Goal: Task Accomplishment & Management: Manage account settings

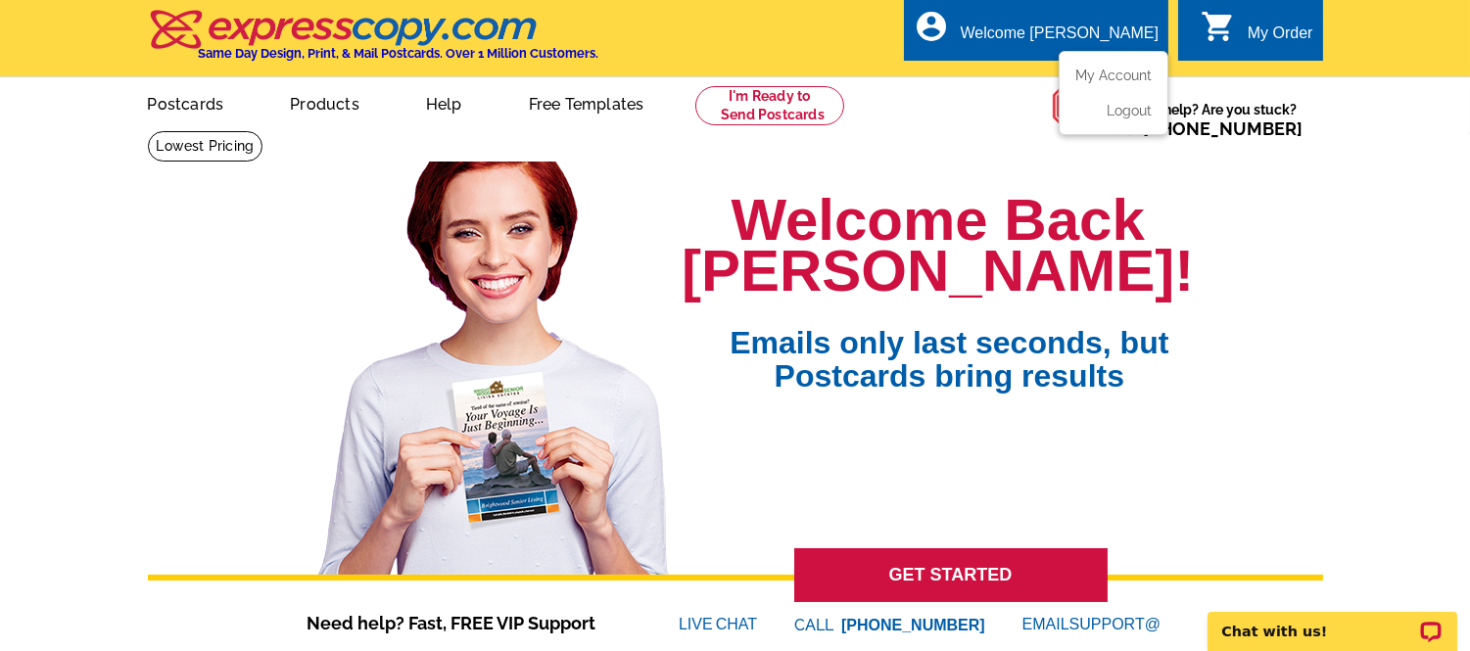
click at [1123, 32] on div "Welcome [PERSON_NAME]" at bounding box center [1059, 37] width 198 height 27
click at [1116, 75] on link "My Account" at bounding box center [1109, 76] width 84 height 18
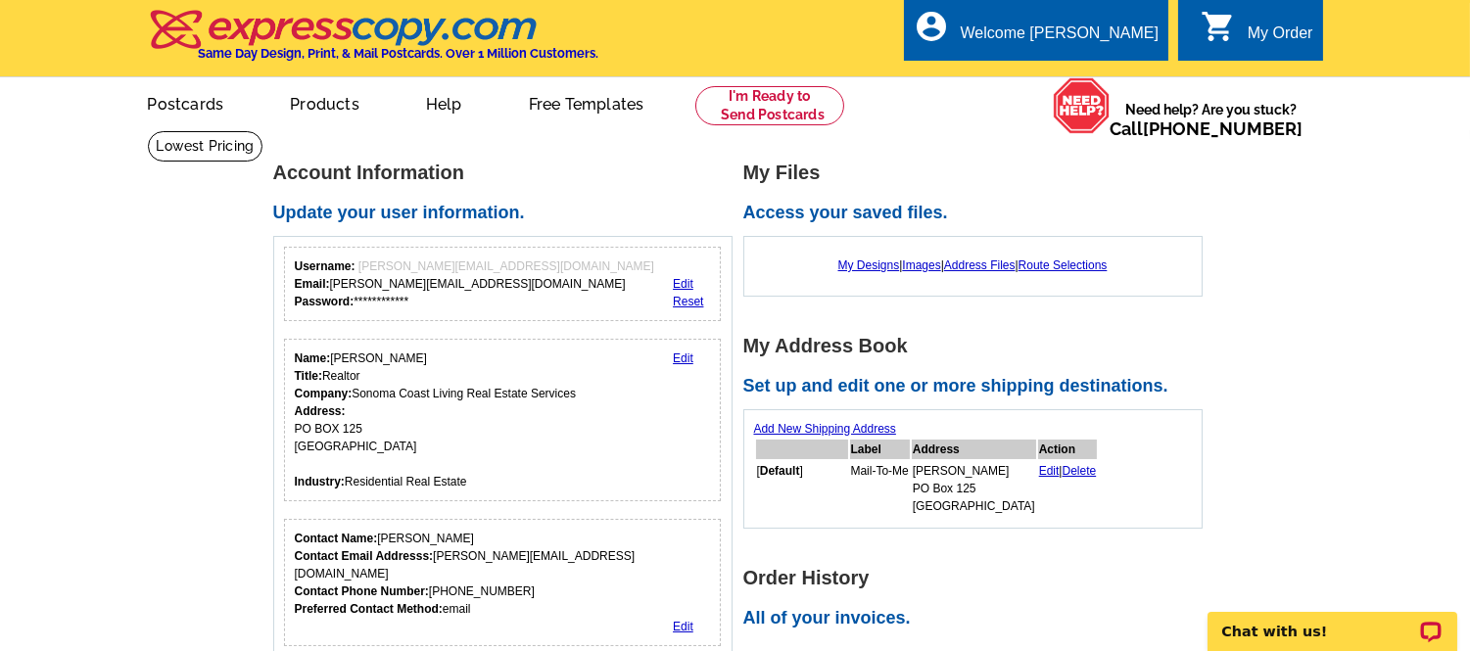
click at [879, 493] on td "Mail-To-Me" at bounding box center [880, 488] width 60 height 55
click at [932, 485] on td "Kris Lepore PO Box 125 Bodega Bay, CA 94923" at bounding box center [973, 488] width 124 height 55
click at [902, 474] on td "Mail-To-Me" at bounding box center [880, 488] width 60 height 55
click at [985, 271] on link "Address Files" at bounding box center [979, 265] width 71 height 14
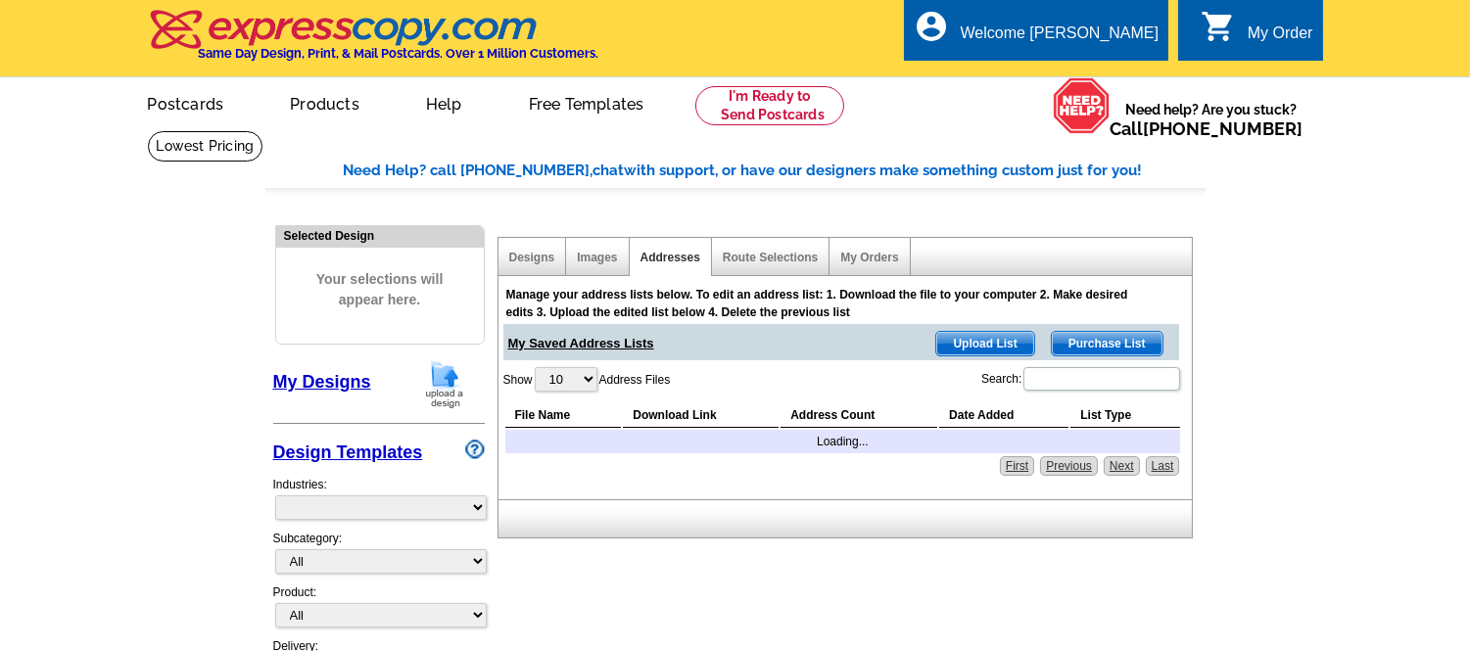
select select "785"
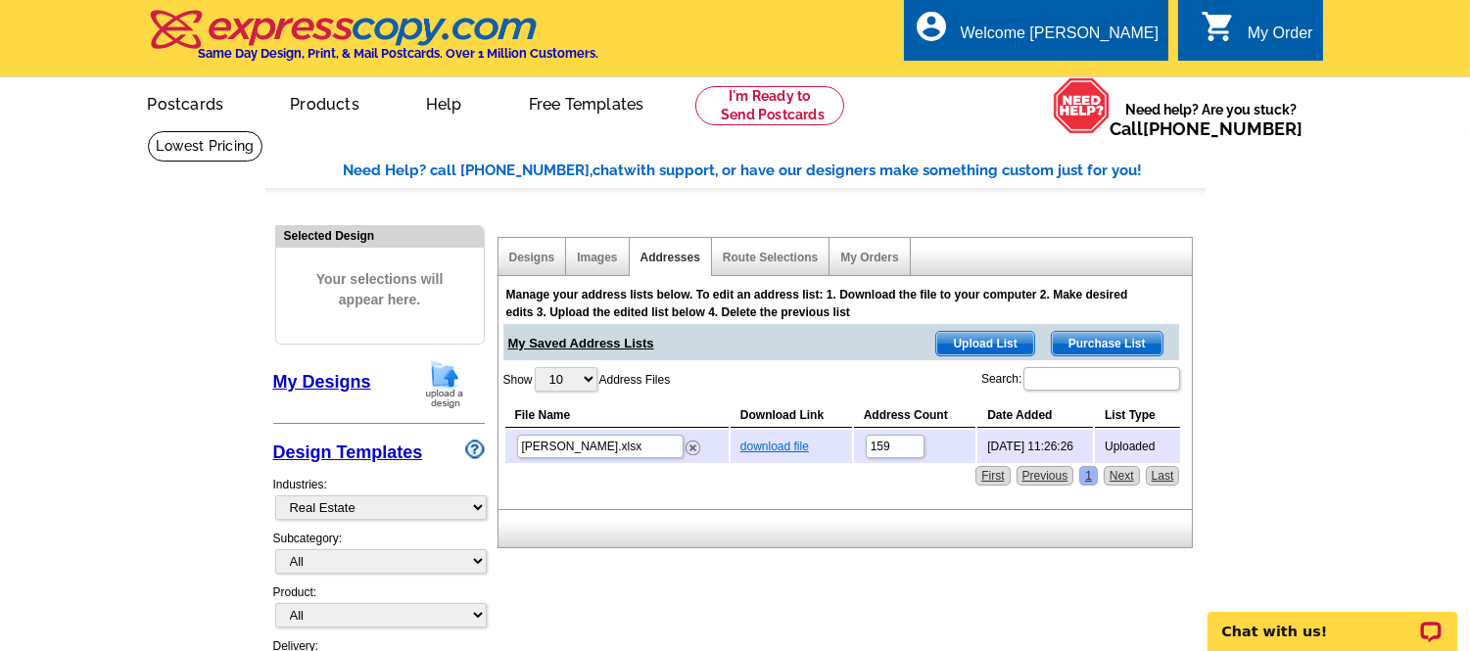
click at [776, 441] on link "download file" at bounding box center [774, 447] width 69 height 14
click at [507, 248] on div "Designs" at bounding box center [532, 257] width 69 height 38
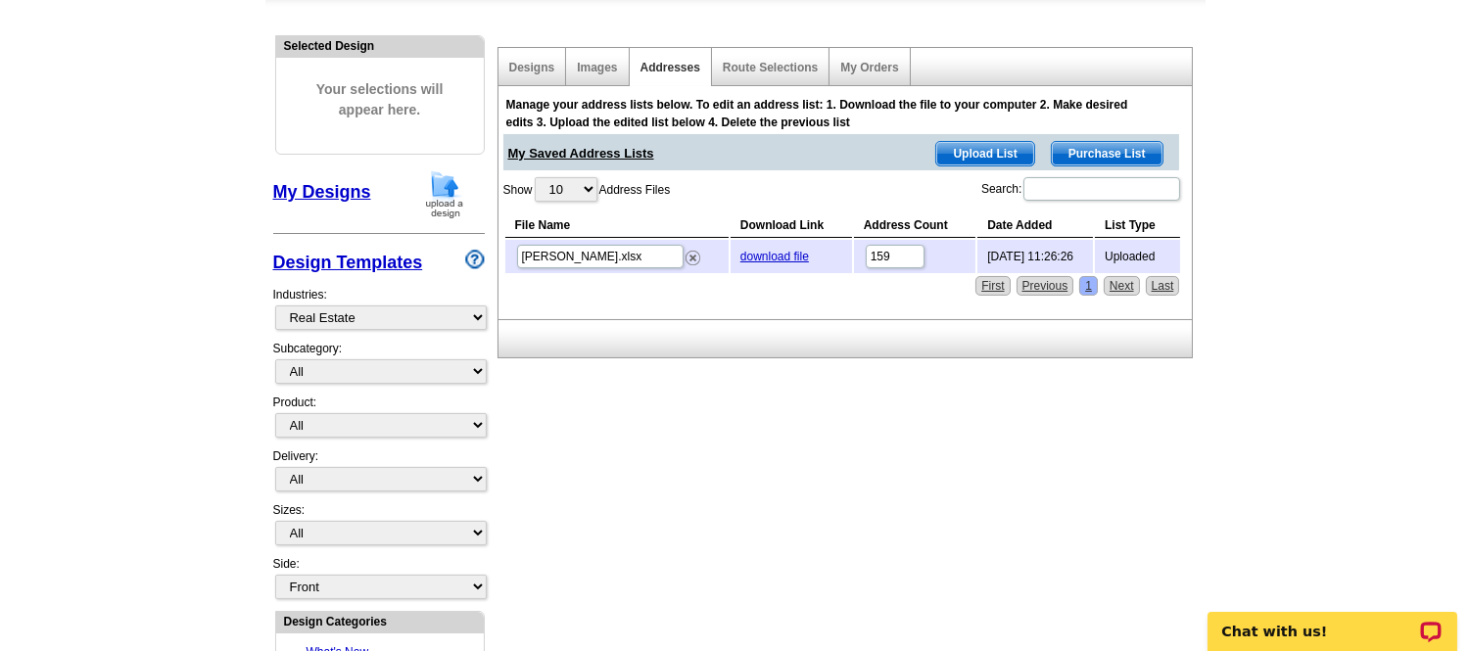
scroll to position [204, 0]
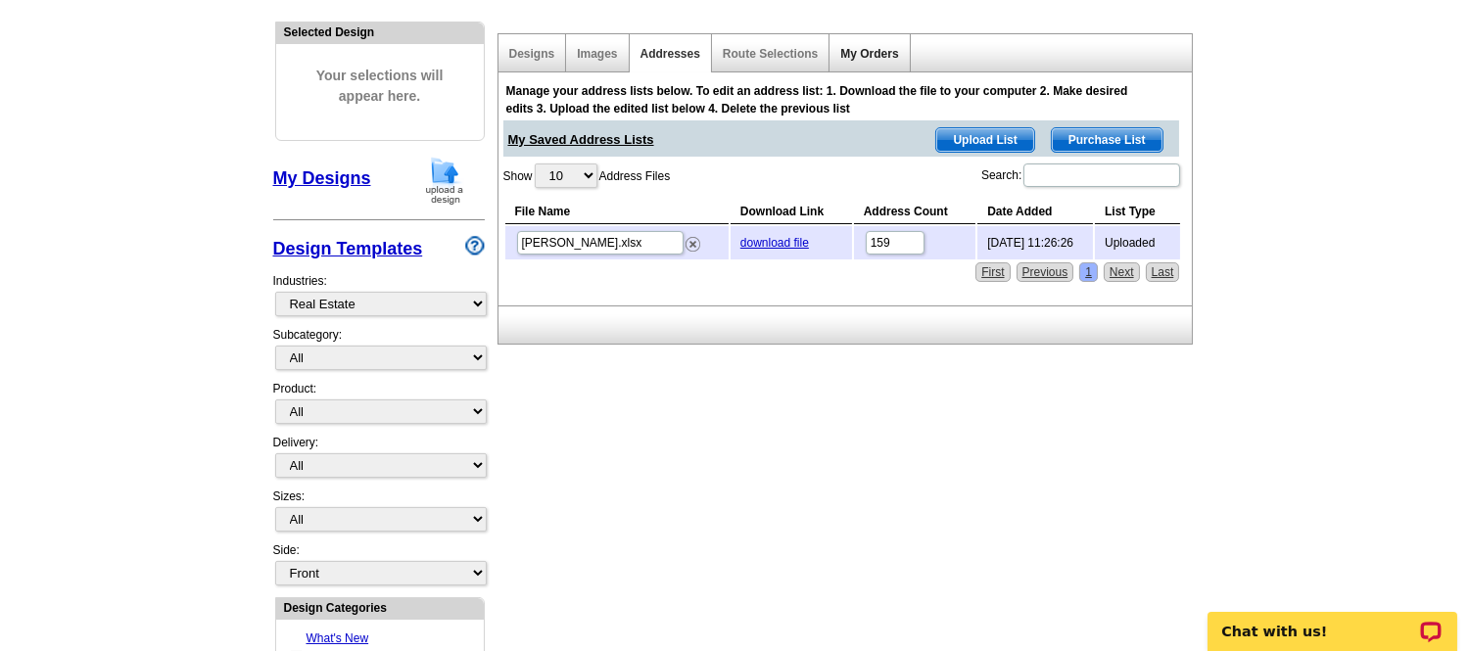
click at [877, 50] on link "My Orders" at bounding box center [869, 54] width 58 height 14
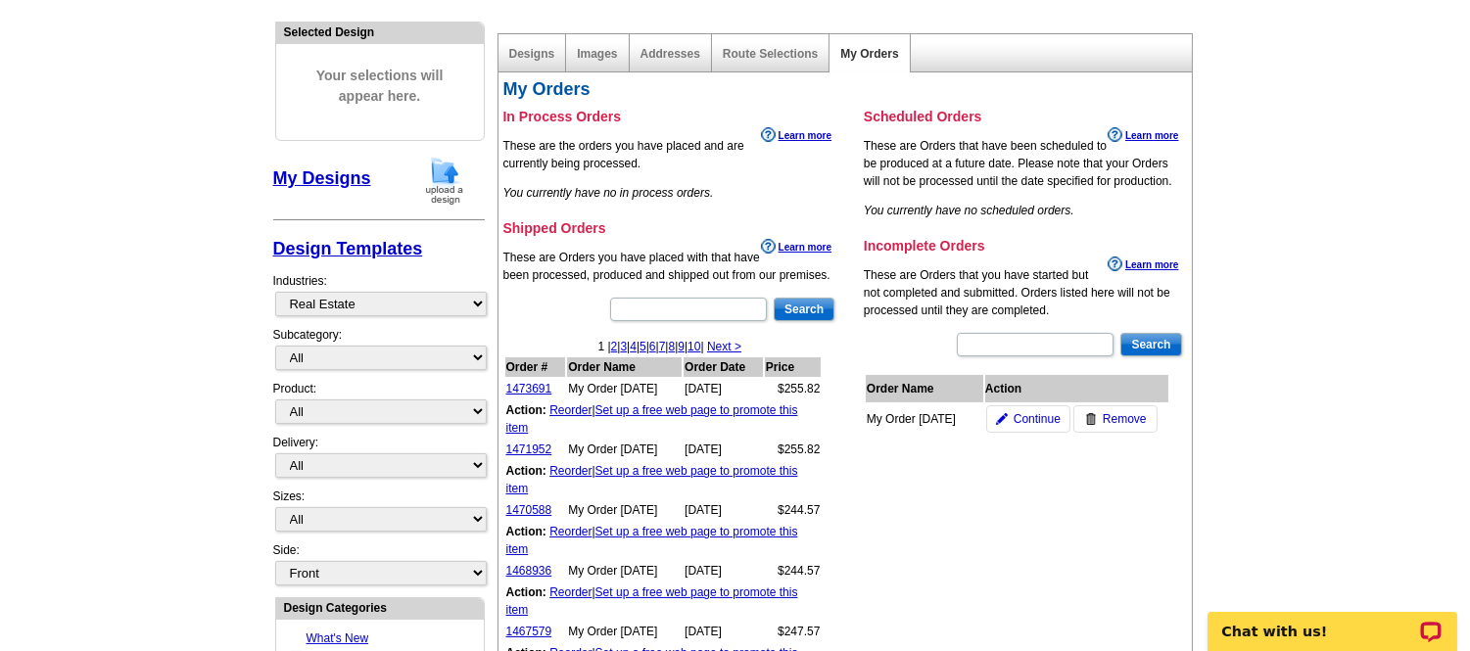
click at [526, 64] on div "Designs" at bounding box center [532, 53] width 69 height 38
click at [529, 57] on link "Designs" at bounding box center [532, 54] width 46 height 14
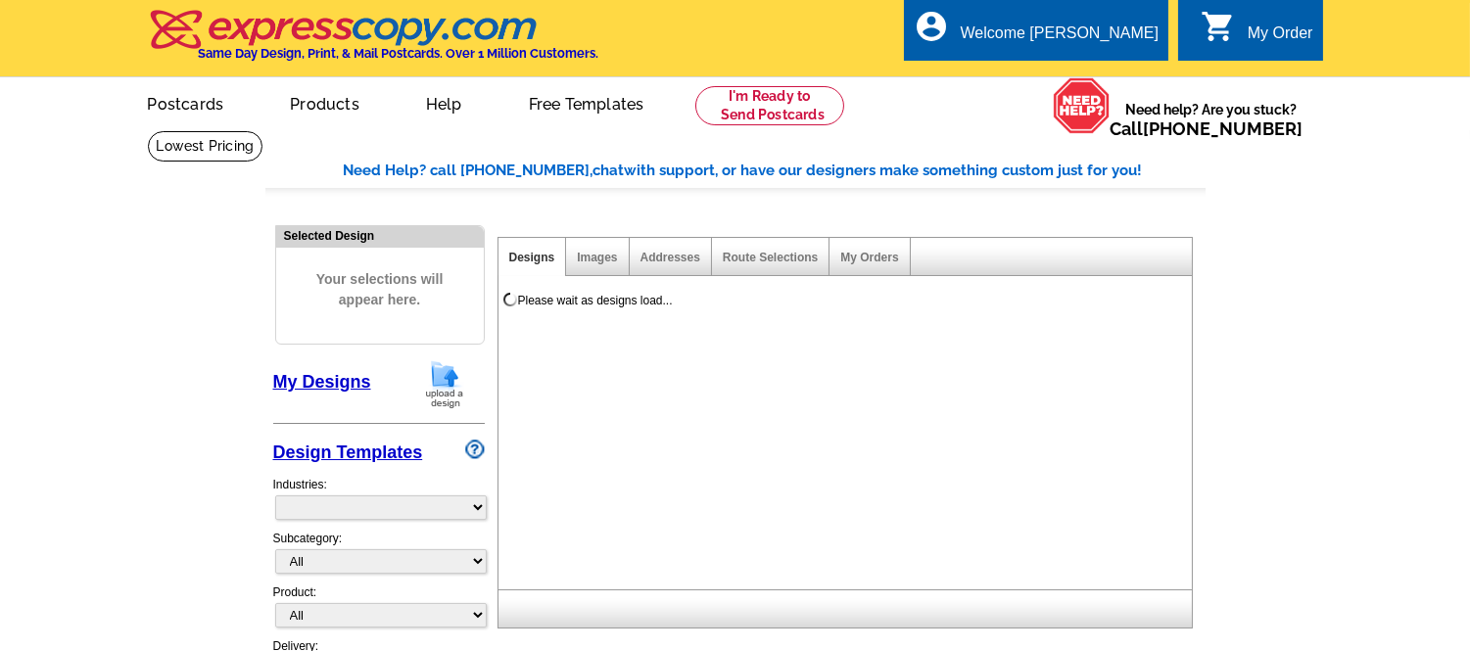
select select "785"
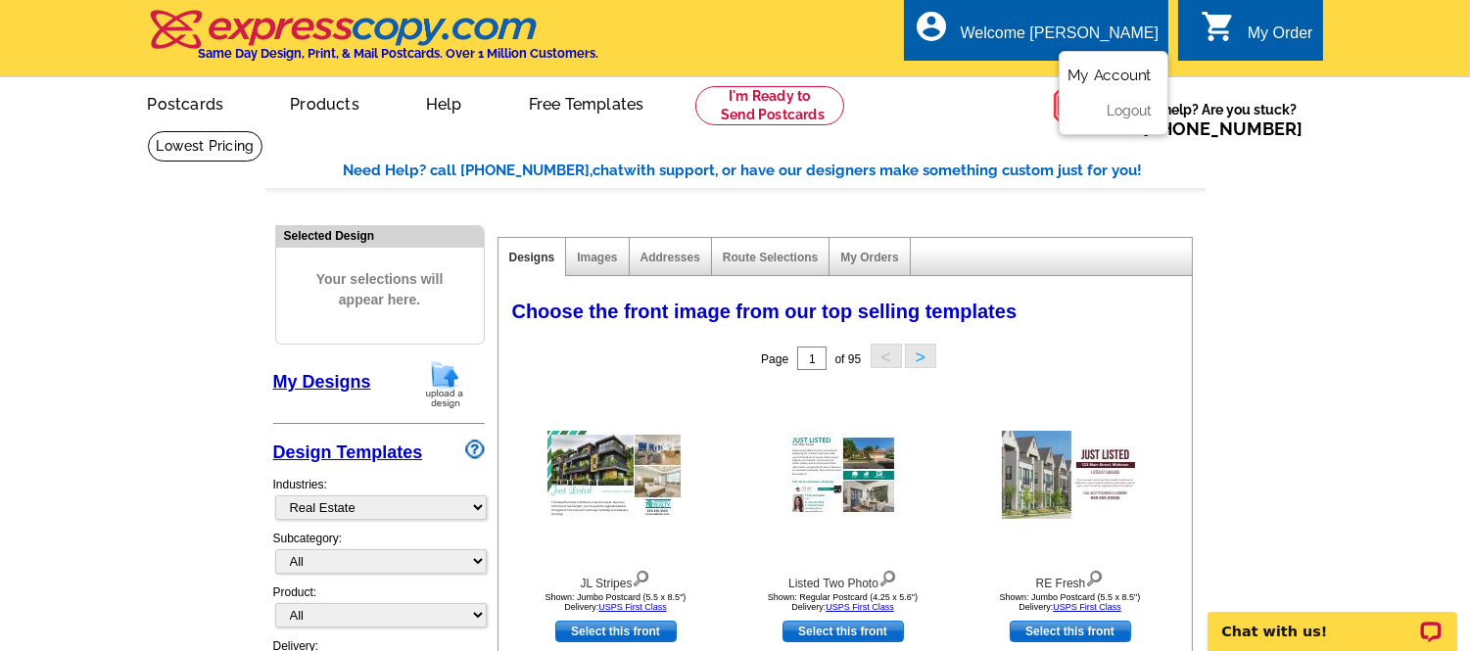
click at [1107, 73] on link "My Account" at bounding box center [1109, 76] width 84 height 18
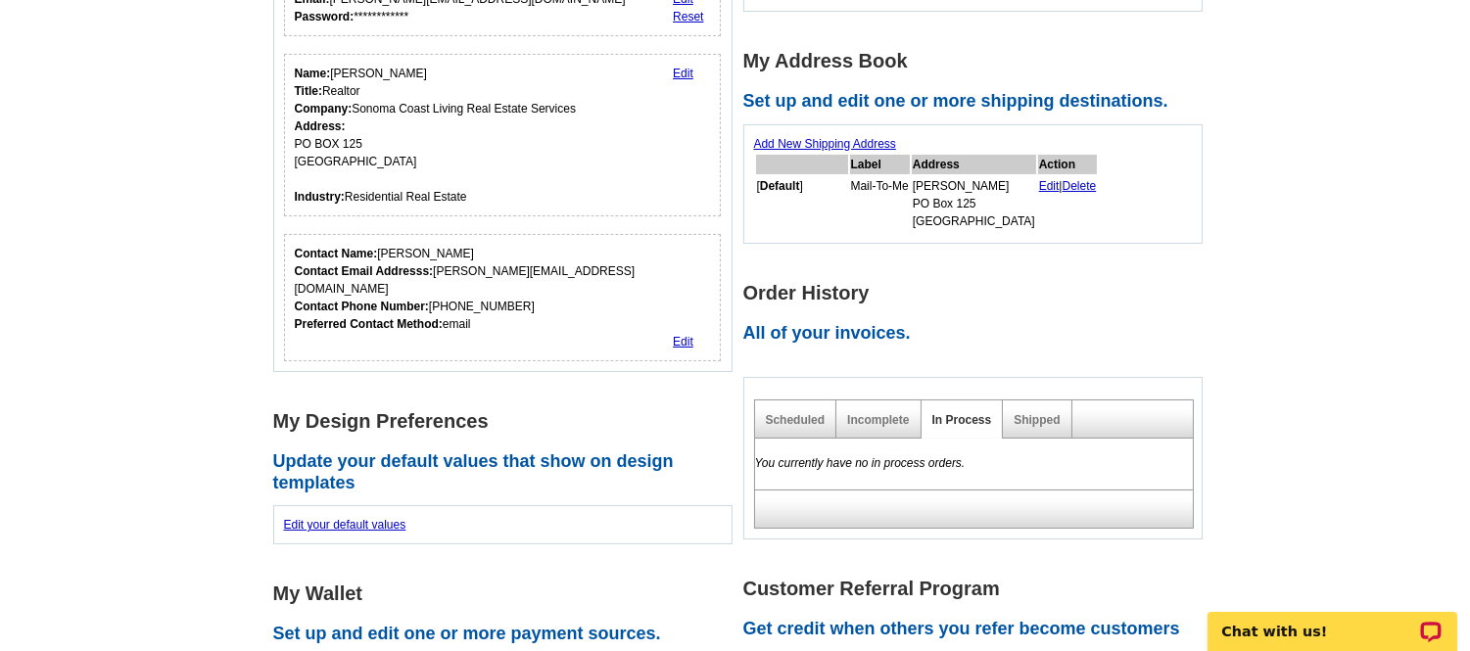
scroll to position [335, 0]
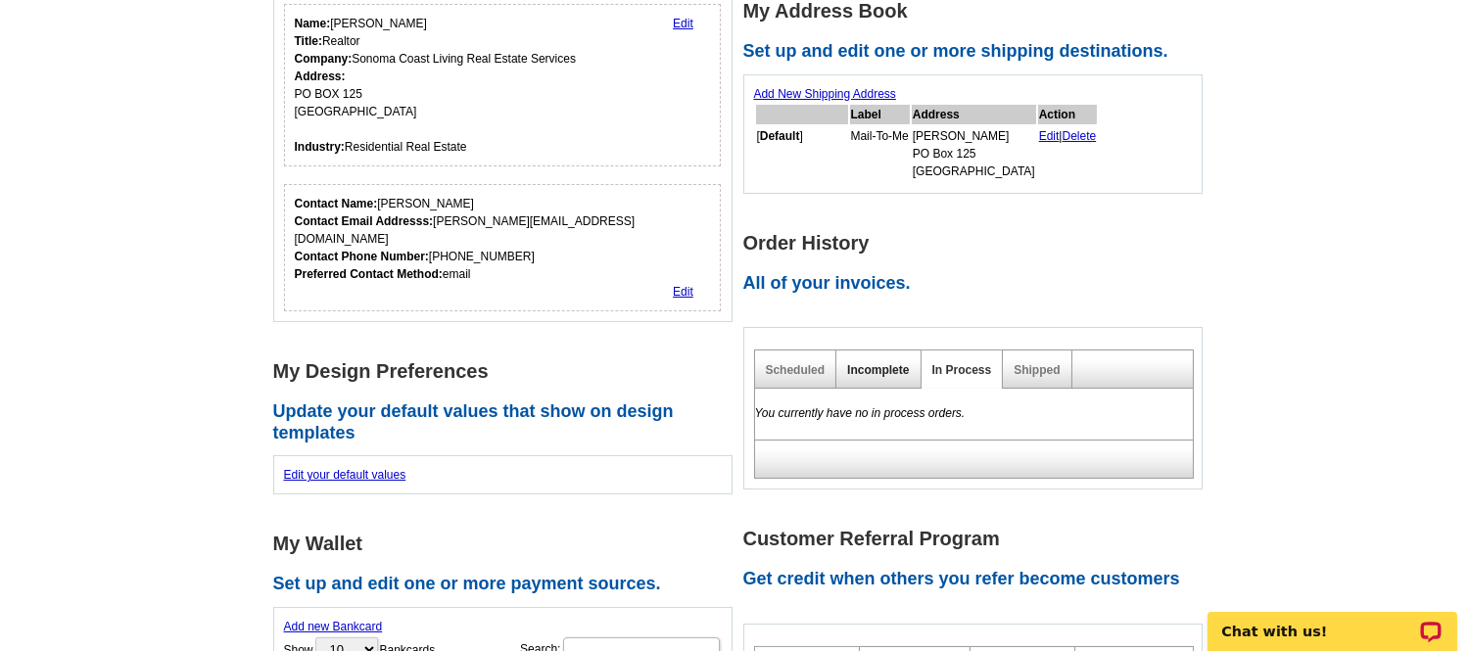
click at [889, 367] on link "Incomplete" at bounding box center [878, 370] width 62 height 14
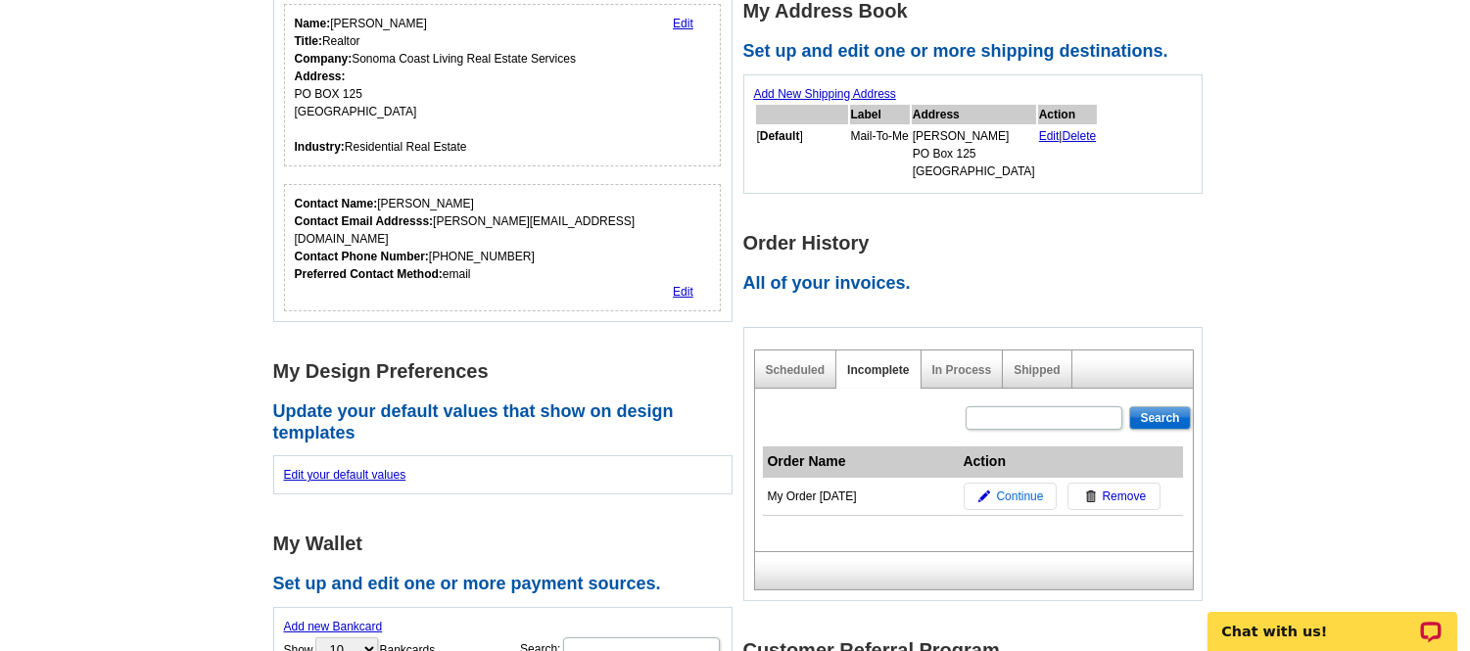
click at [1020, 494] on span "Continue" at bounding box center [1019, 497] width 47 height 18
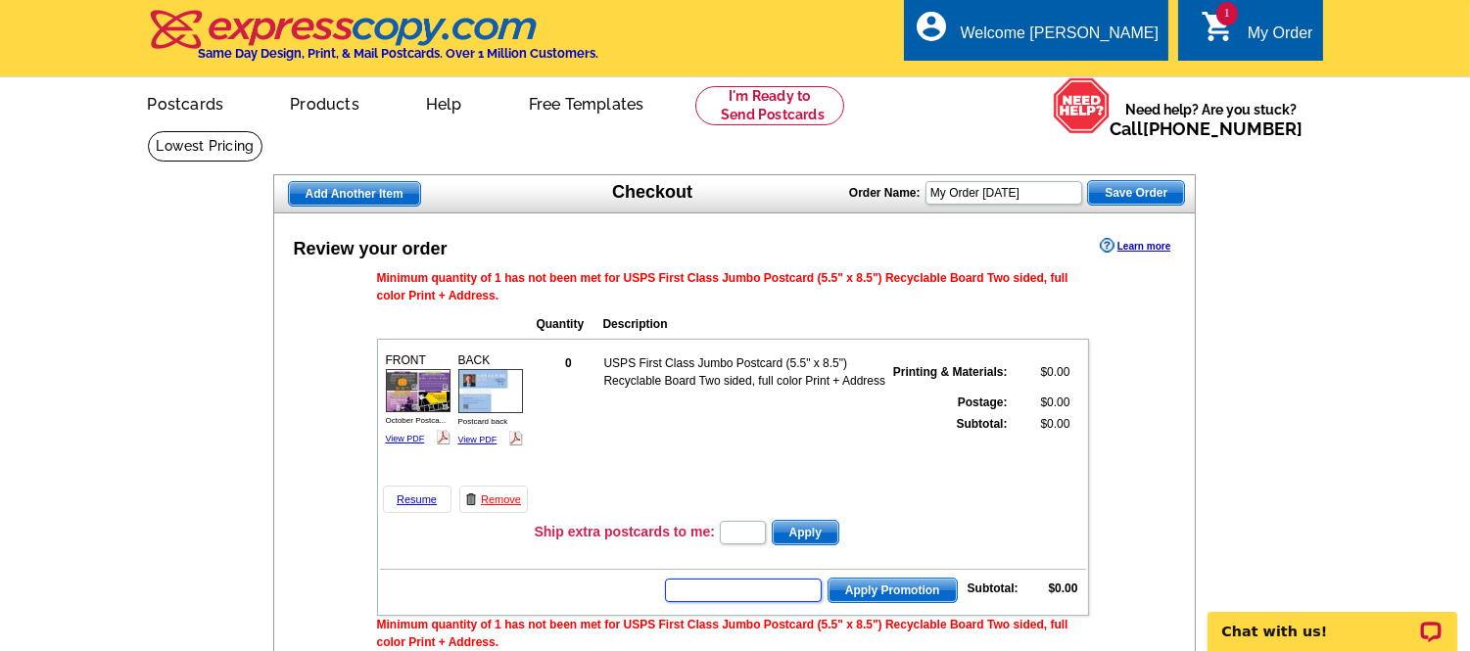
click at [769, 584] on input "text" at bounding box center [743, 590] width 157 height 23
type input "GROW0825"
click at [908, 589] on span "Apply Promotion" at bounding box center [892, 590] width 128 height 23
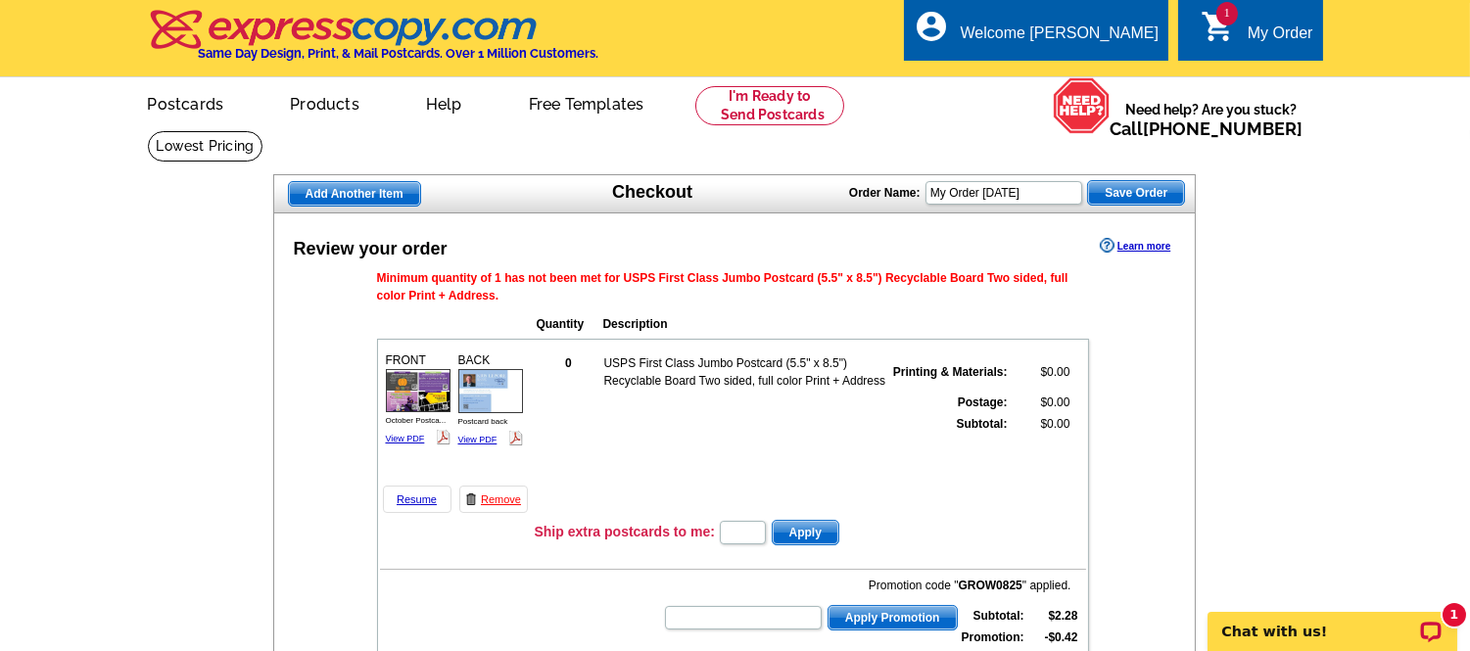
click at [1248, 26] on div "My Order" at bounding box center [1280, 37] width 66 height 27
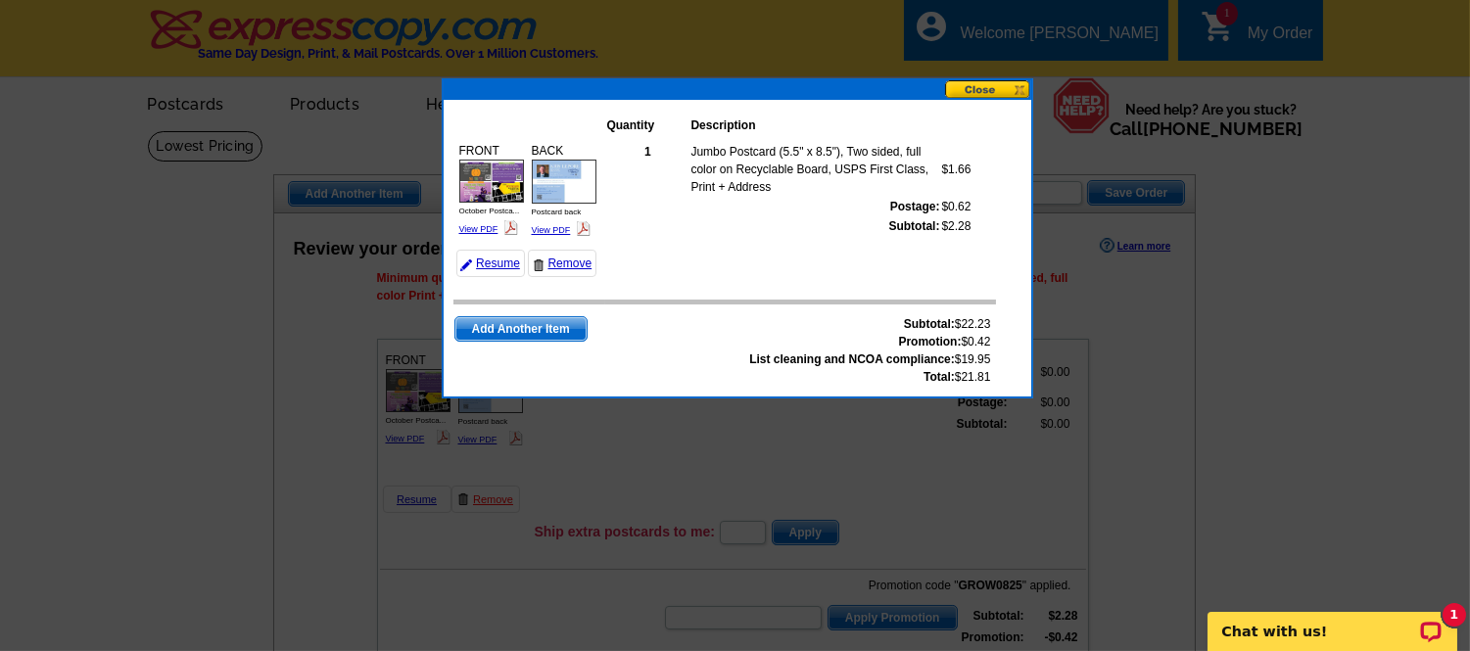
click at [986, 90] on button at bounding box center [988, 89] width 86 height 19
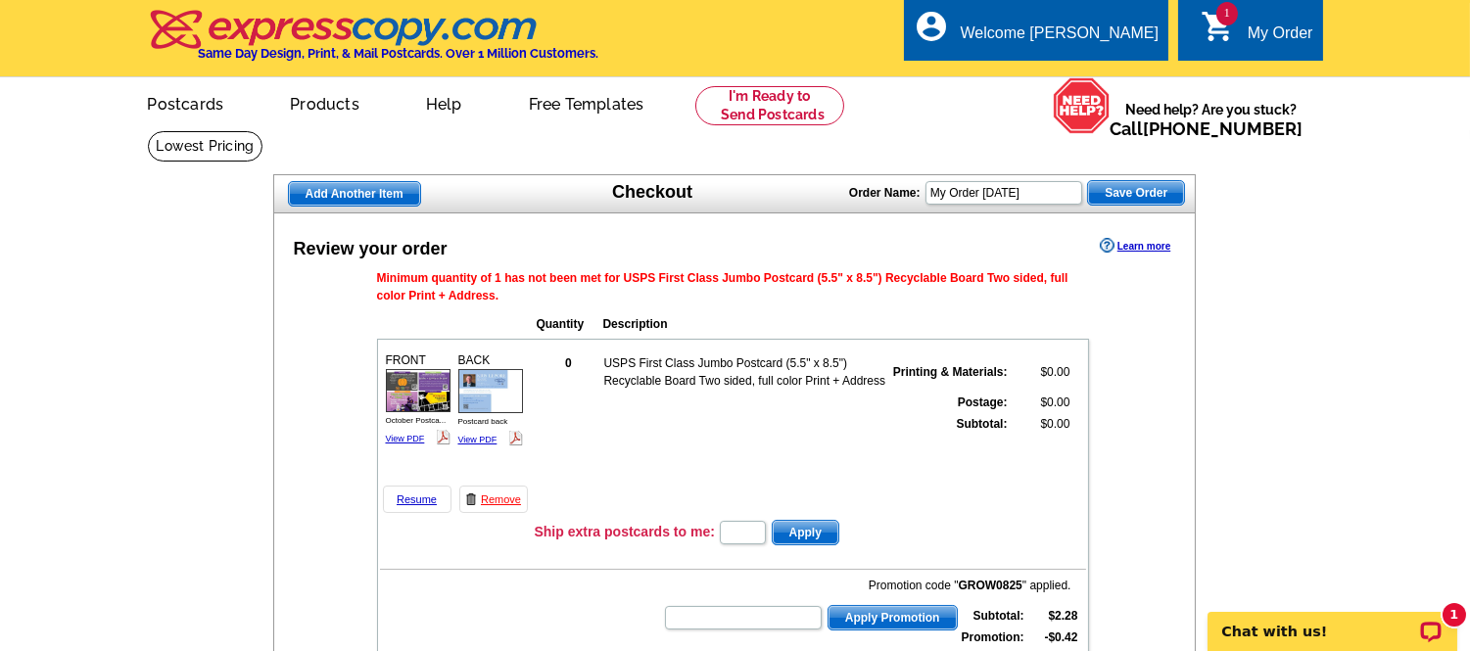
click at [1249, 5] on div "1 shopping_cart My Order" at bounding box center [1250, 30] width 144 height 62
click at [1247, 25] on div "My Order" at bounding box center [1280, 37] width 66 height 27
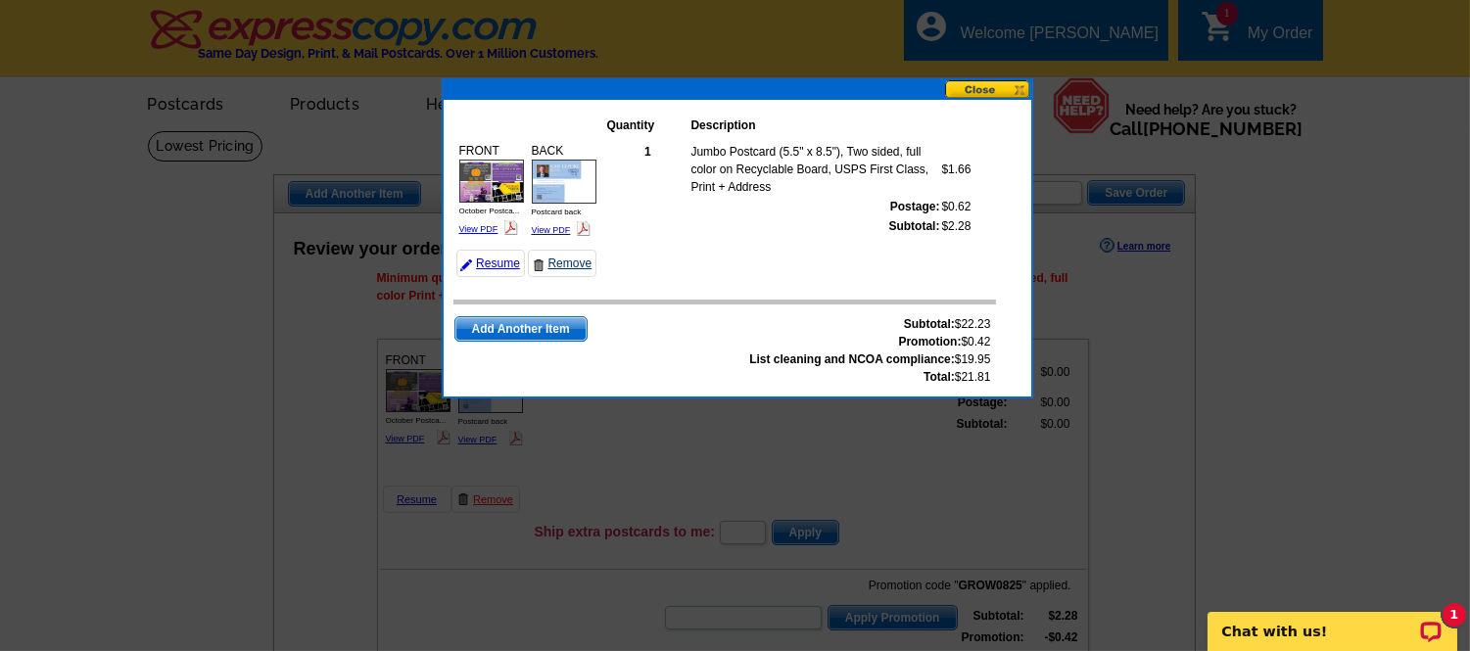
click at [554, 266] on link "Remove" at bounding box center [562, 263] width 69 height 27
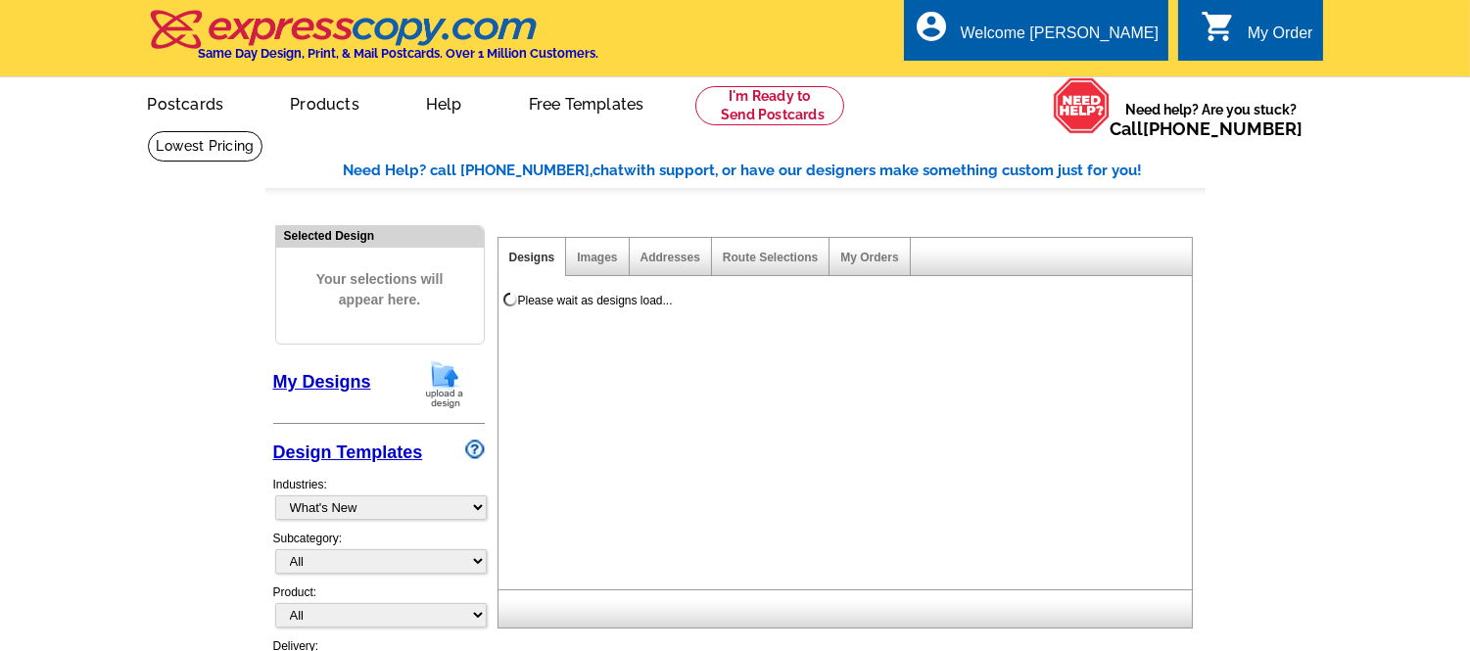
select select "785"
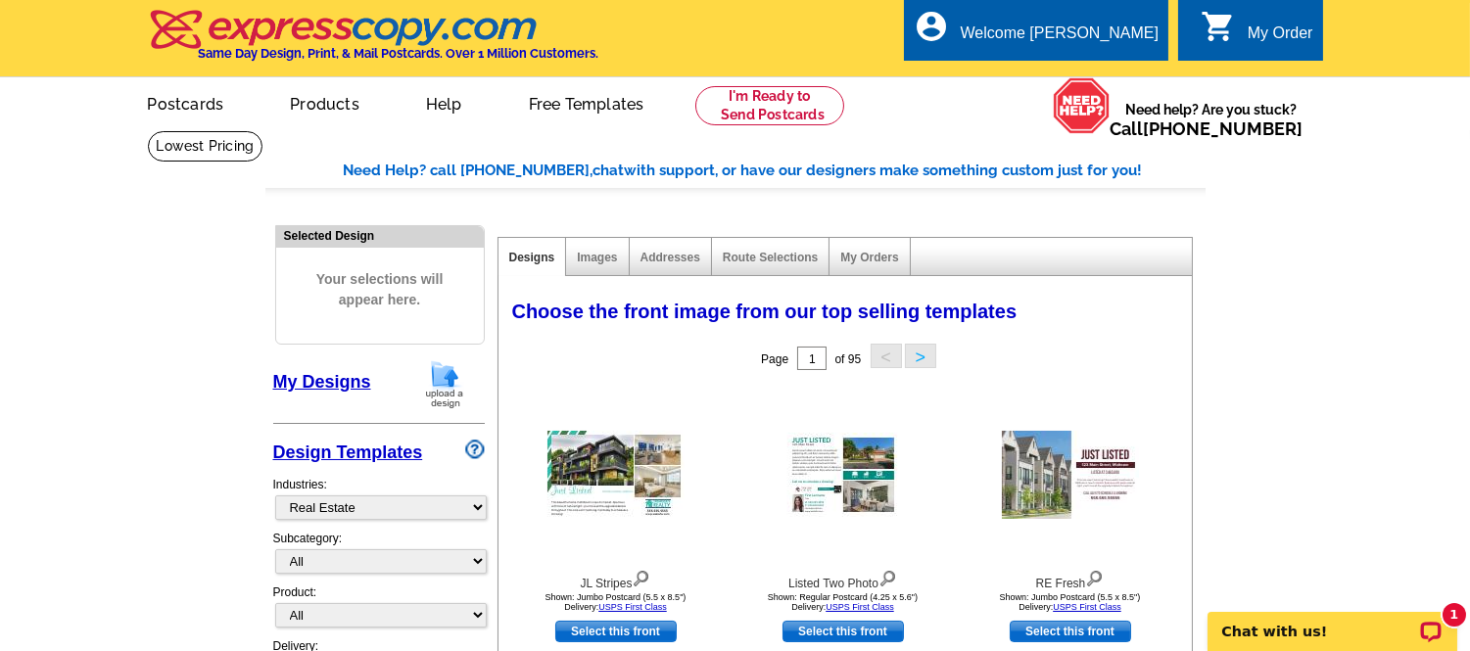
click at [1217, 27] on icon "shopping_cart" at bounding box center [1217, 26] width 35 height 35
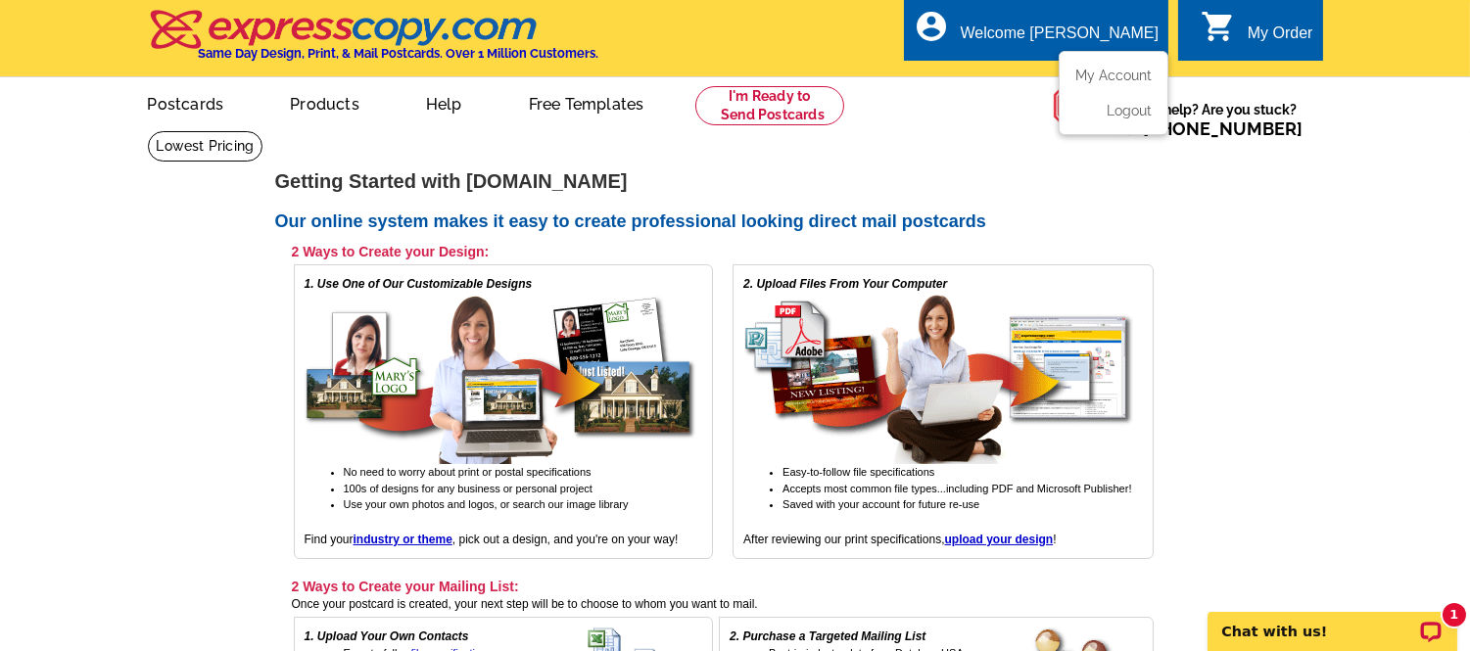
click at [1103, 24] on div "Welcome [PERSON_NAME]" at bounding box center [1059, 37] width 198 height 27
click at [1104, 79] on link "My Account" at bounding box center [1109, 76] width 84 height 18
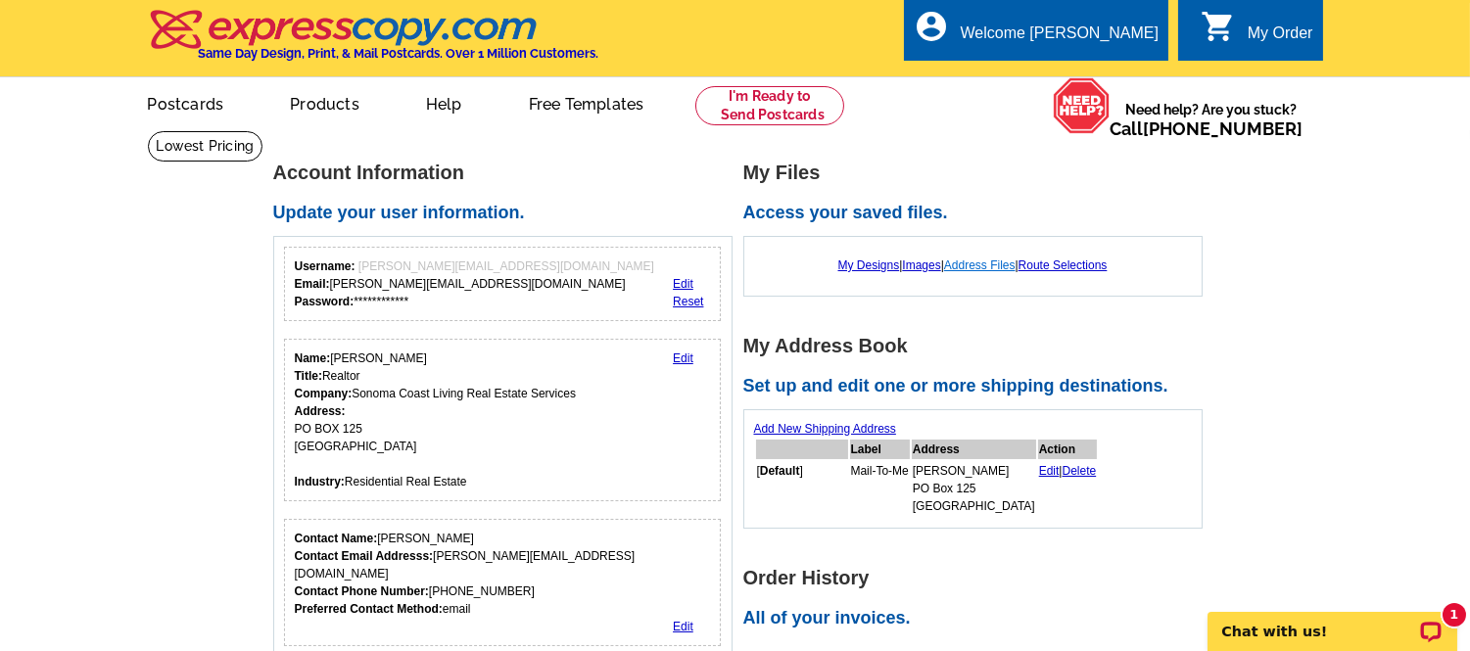
click at [994, 261] on link "Address Files" at bounding box center [979, 265] width 71 height 14
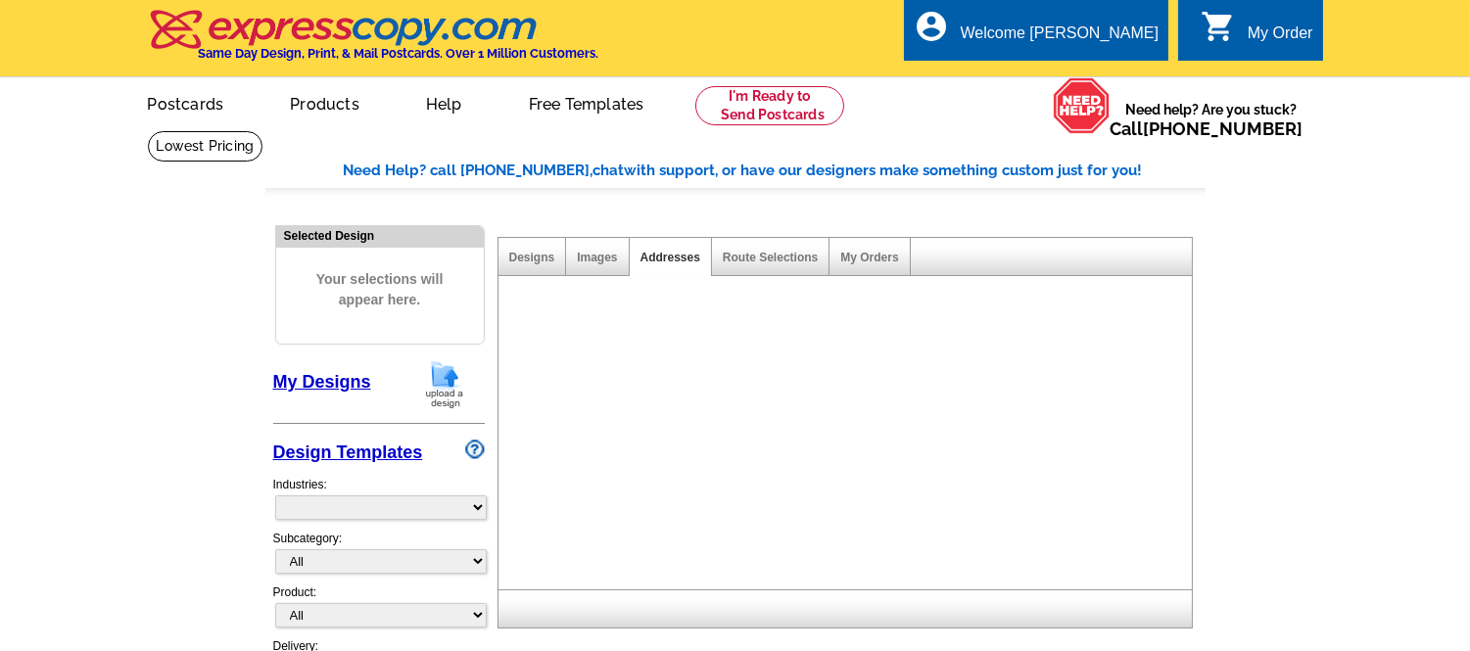
select select "785"
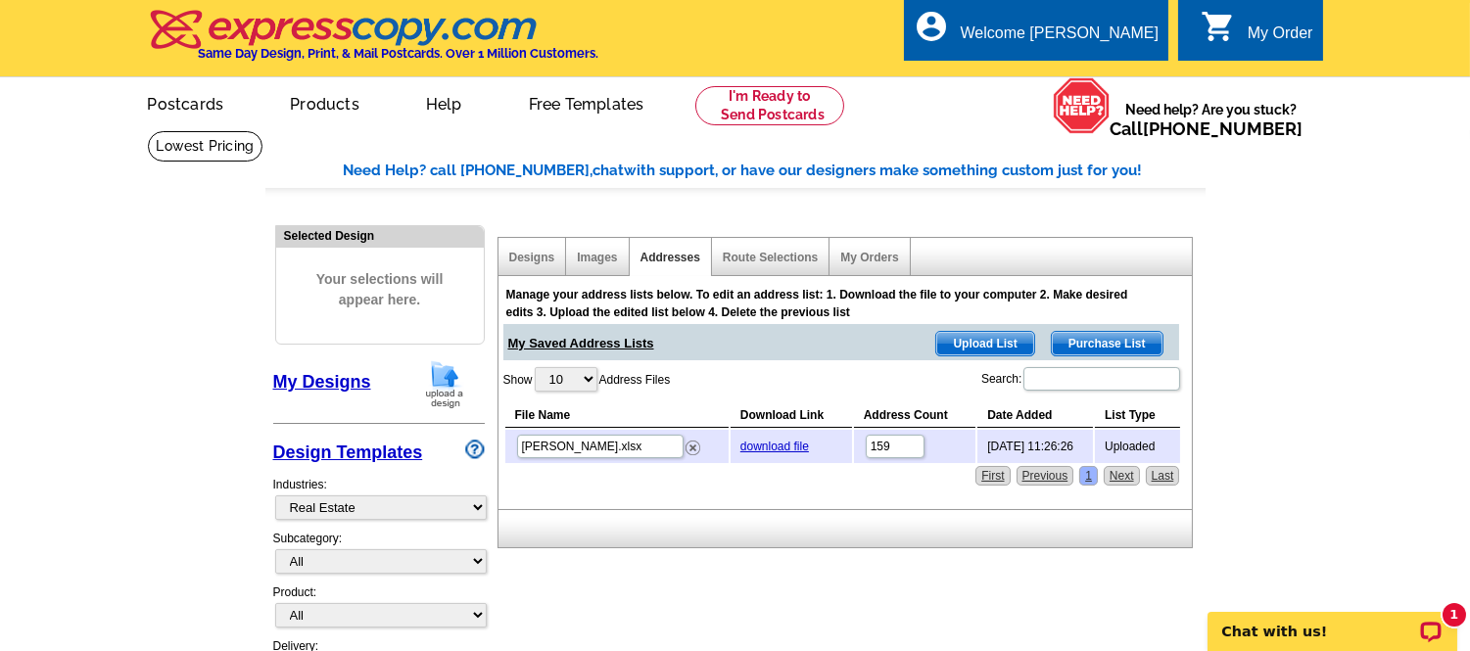
click at [1244, 34] on link "0 shopping_cart My Order" at bounding box center [1256, 34] width 113 height 24
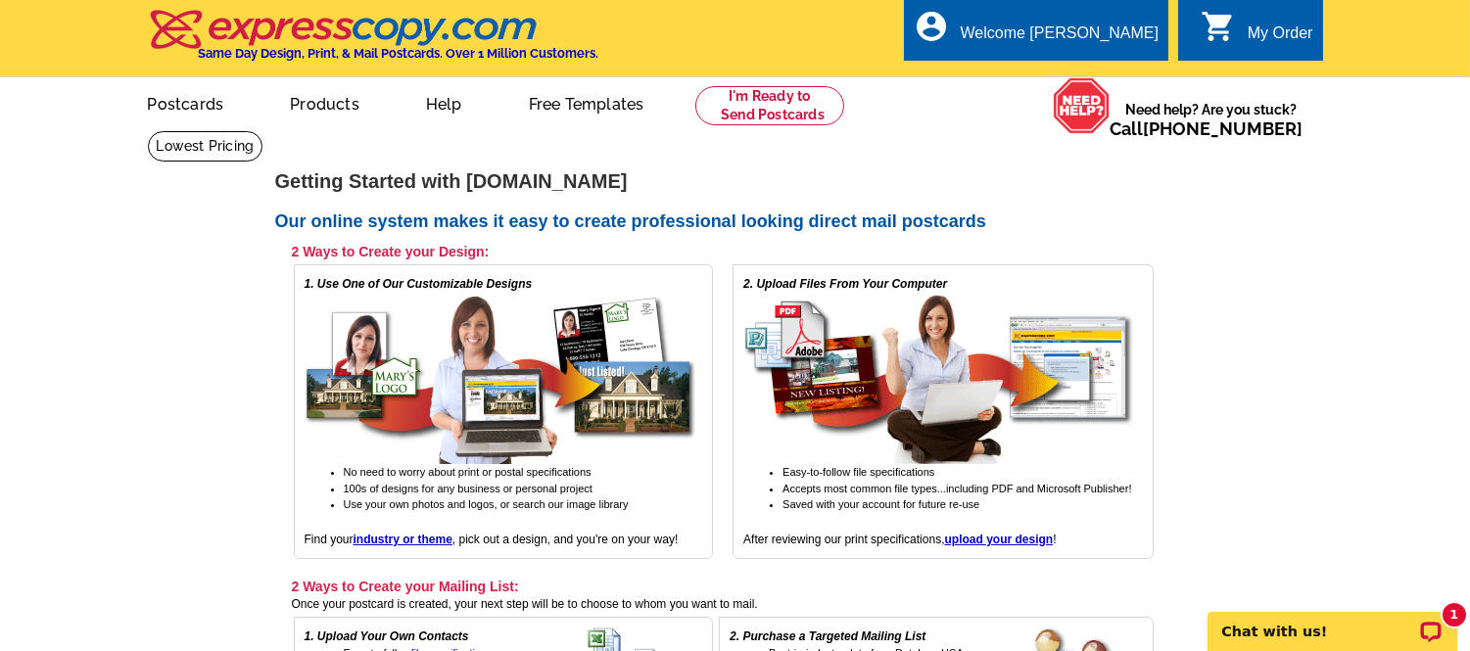
click at [1326, 337] on main "expresscopy.com > Getting Started Getting Started with expresscopy.com Our onli…" at bounding box center [735, 615] width 1470 height 971
click at [1101, 70] on link "My Account" at bounding box center [1109, 76] width 84 height 18
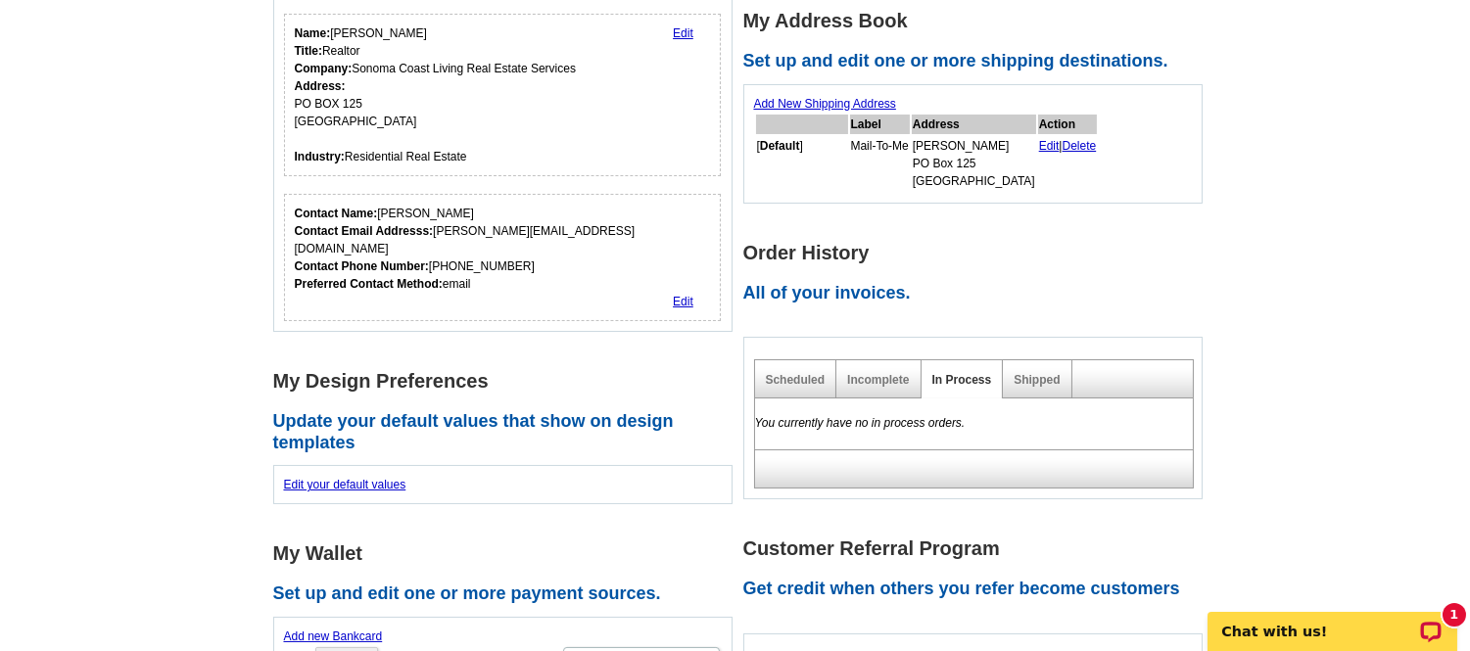
scroll to position [331, 0]
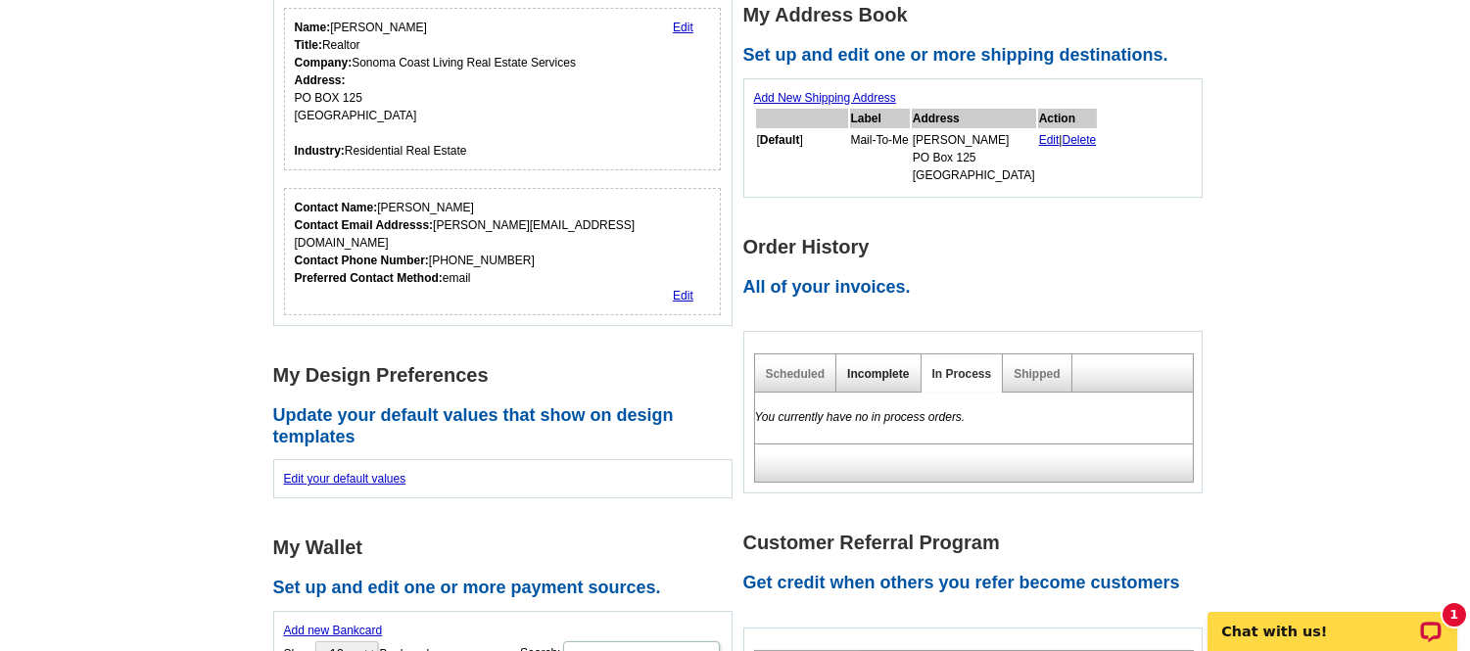
click at [872, 369] on link "Incomplete" at bounding box center [878, 374] width 62 height 14
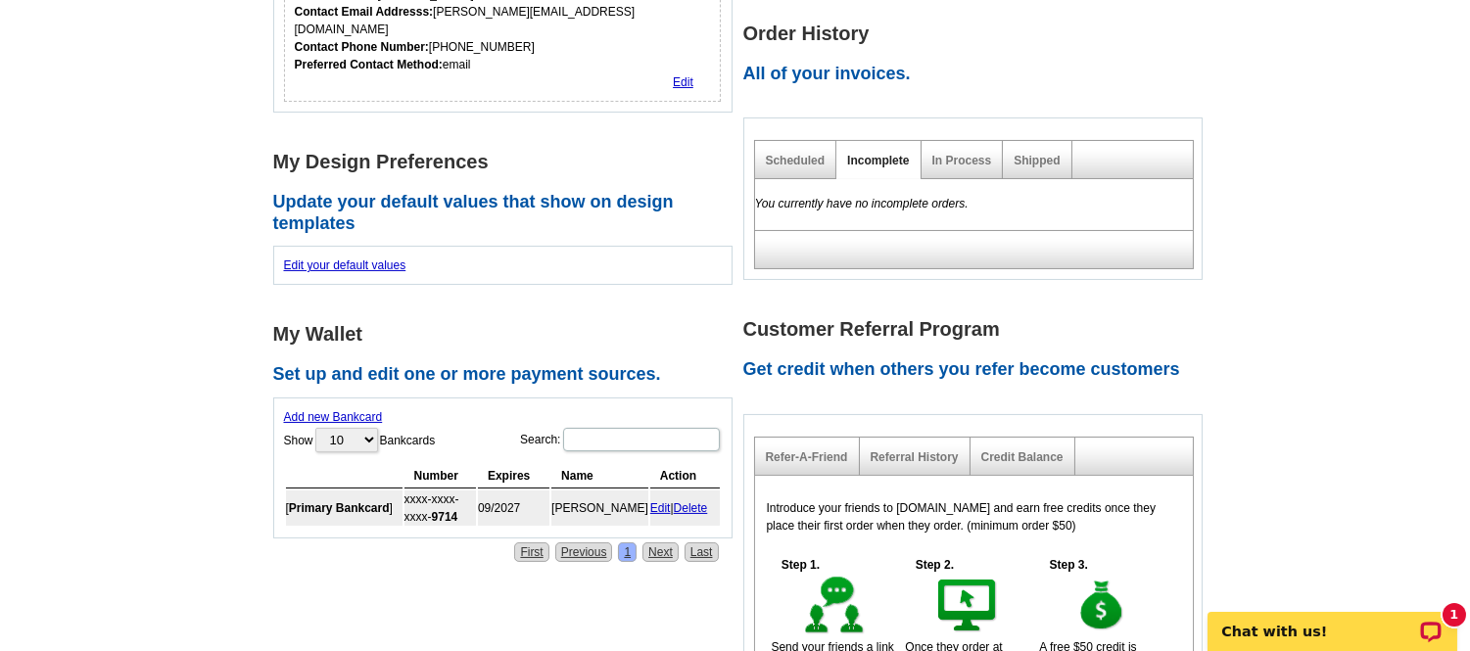
click at [876, 162] on link "Incomplete" at bounding box center [878, 161] width 62 height 14
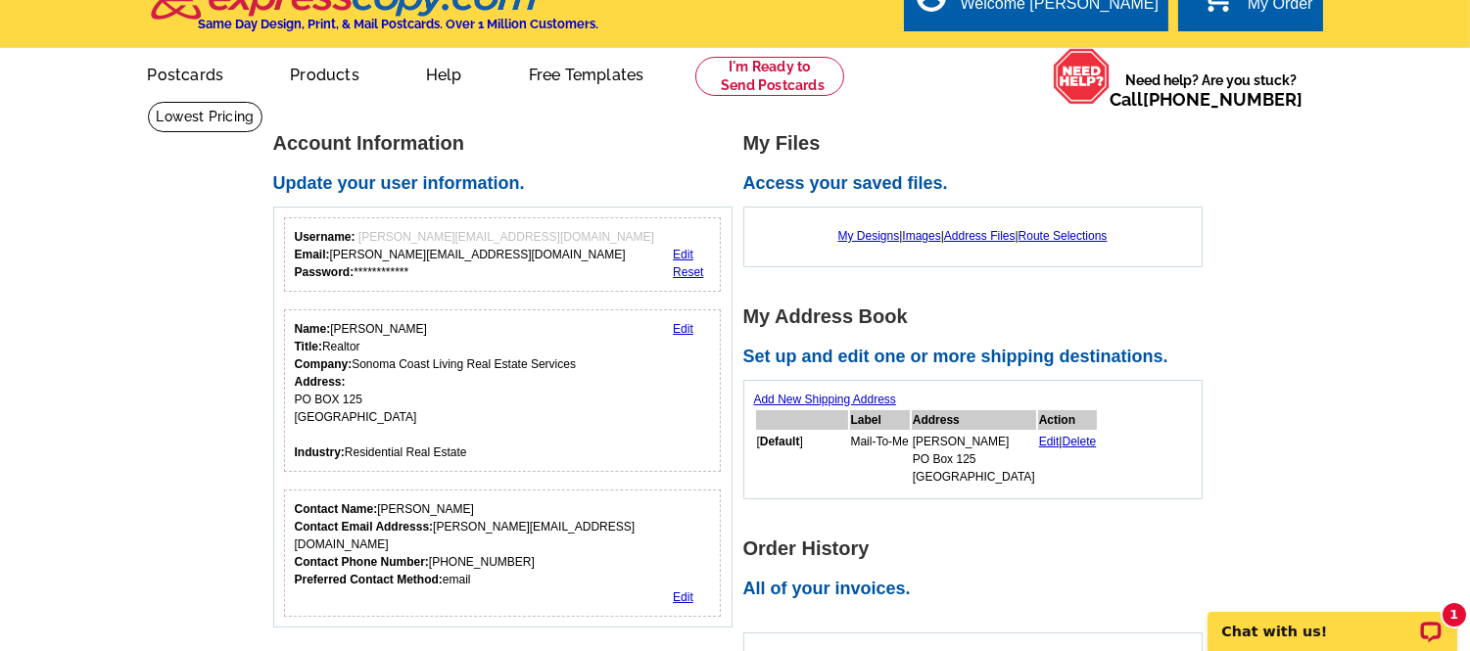
scroll to position [0, 0]
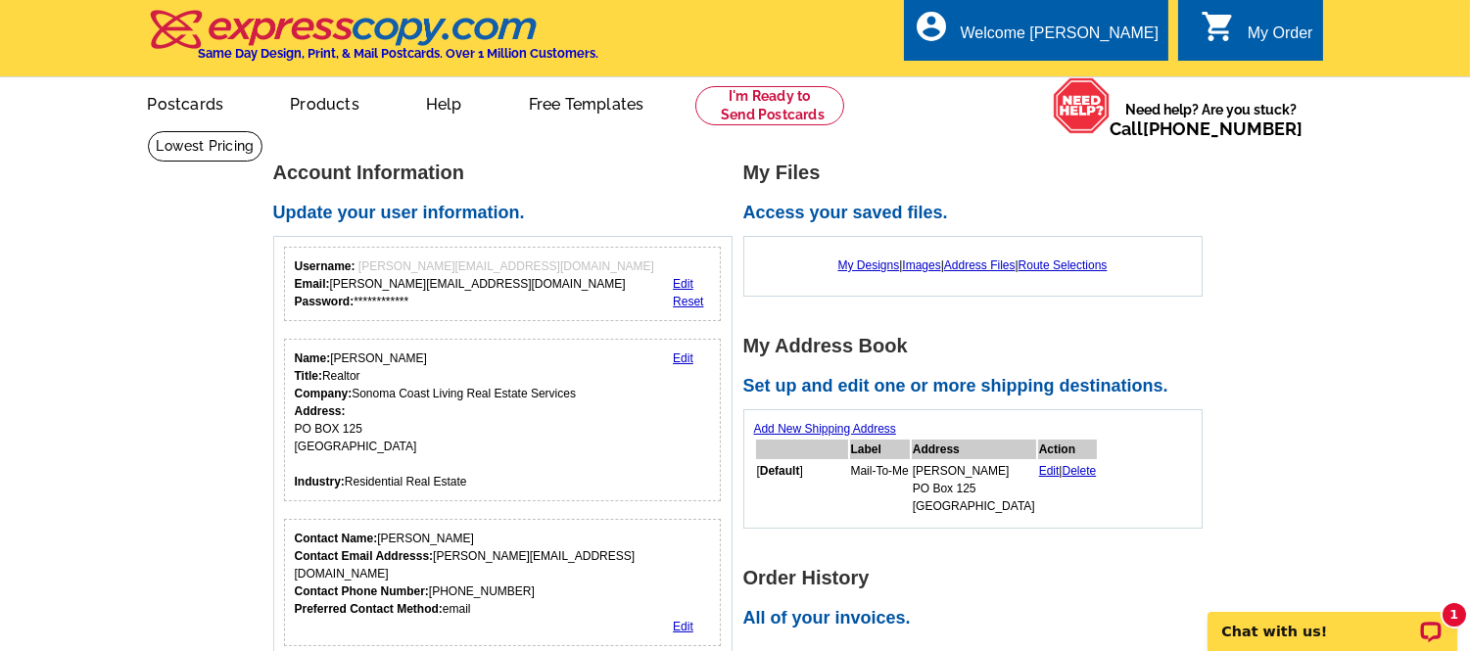
click at [921, 243] on div "My Designs | Images | Address Files | Route Selections" at bounding box center [972, 266] width 459 height 61
click at [1199, 235] on div "My Files Access your saved files. My Designs | Images | Address Files | Route S…" at bounding box center [978, 230] width 470 height 134
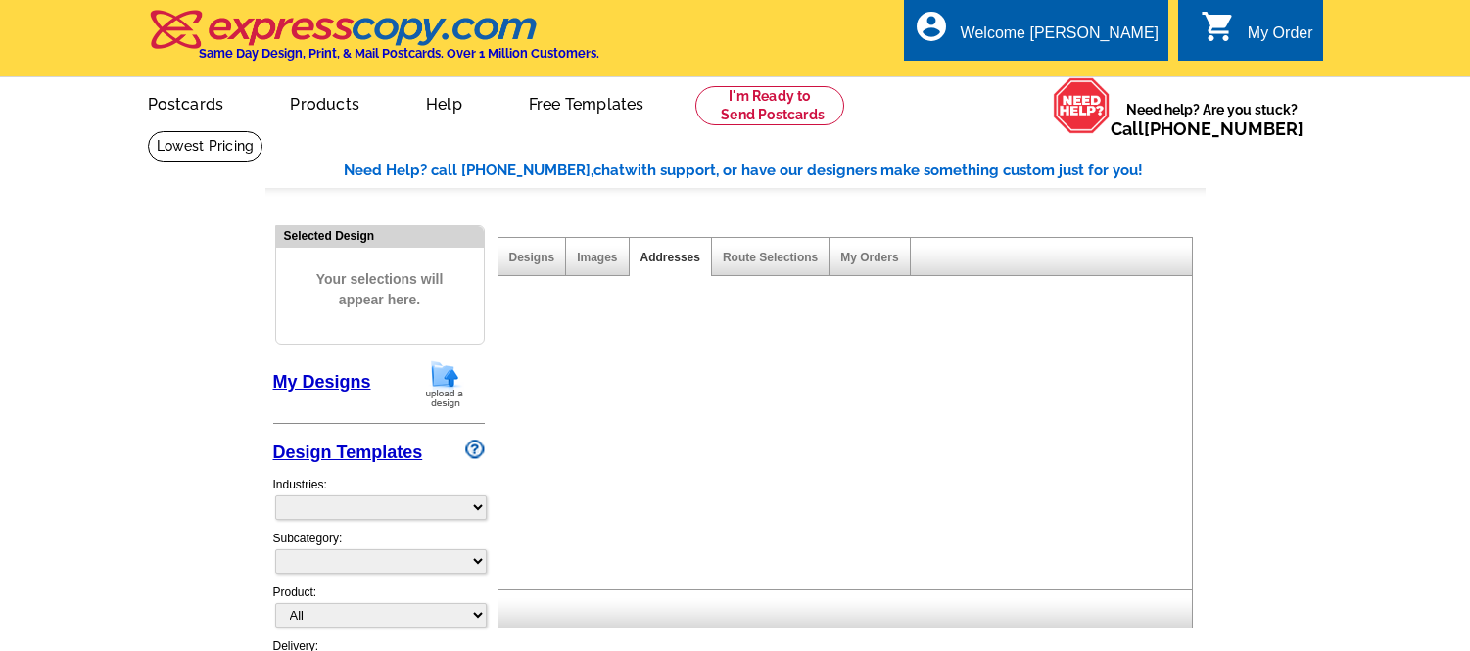
select select
select select "785"
select select
select select "785"
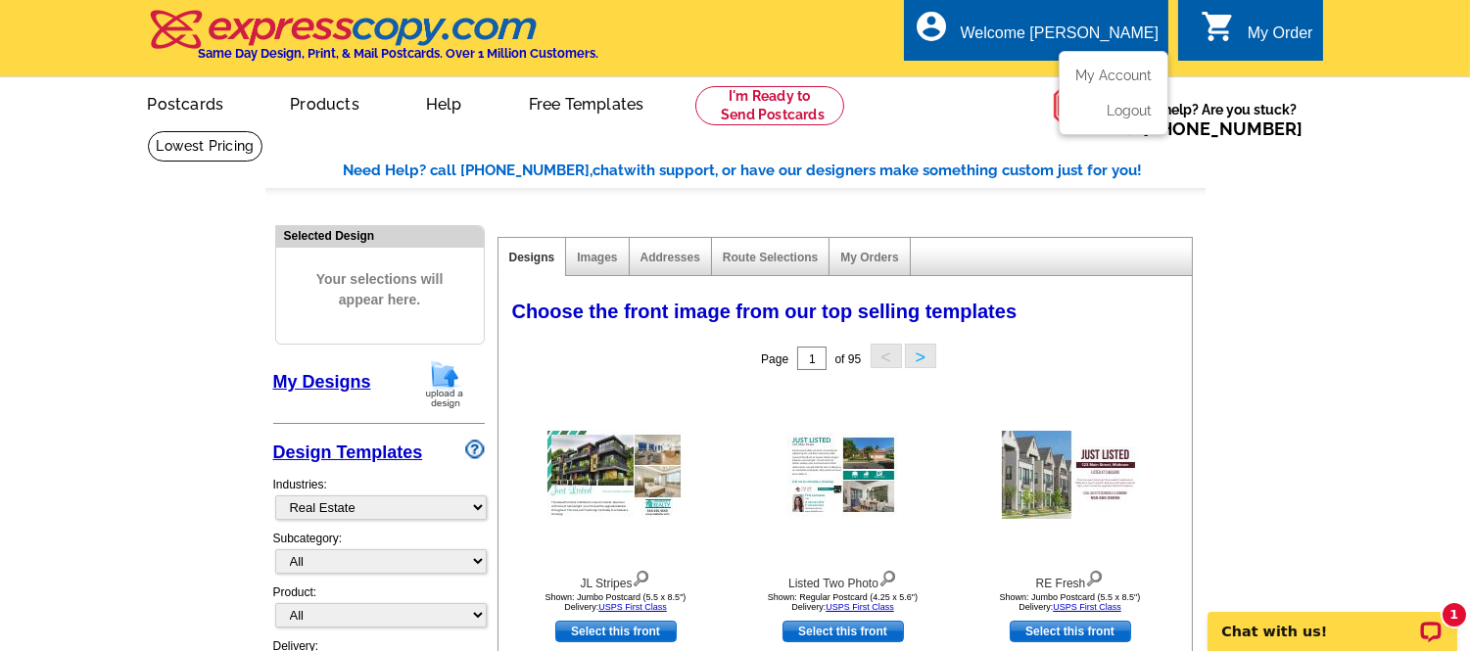
click at [1128, 39] on div "Welcome [PERSON_NAME]" at bounding box center [1059, 37] width 198 height 27
click at [1126, 70] on link "My Account" at bounding box center [1109, 76] width 84 height 18
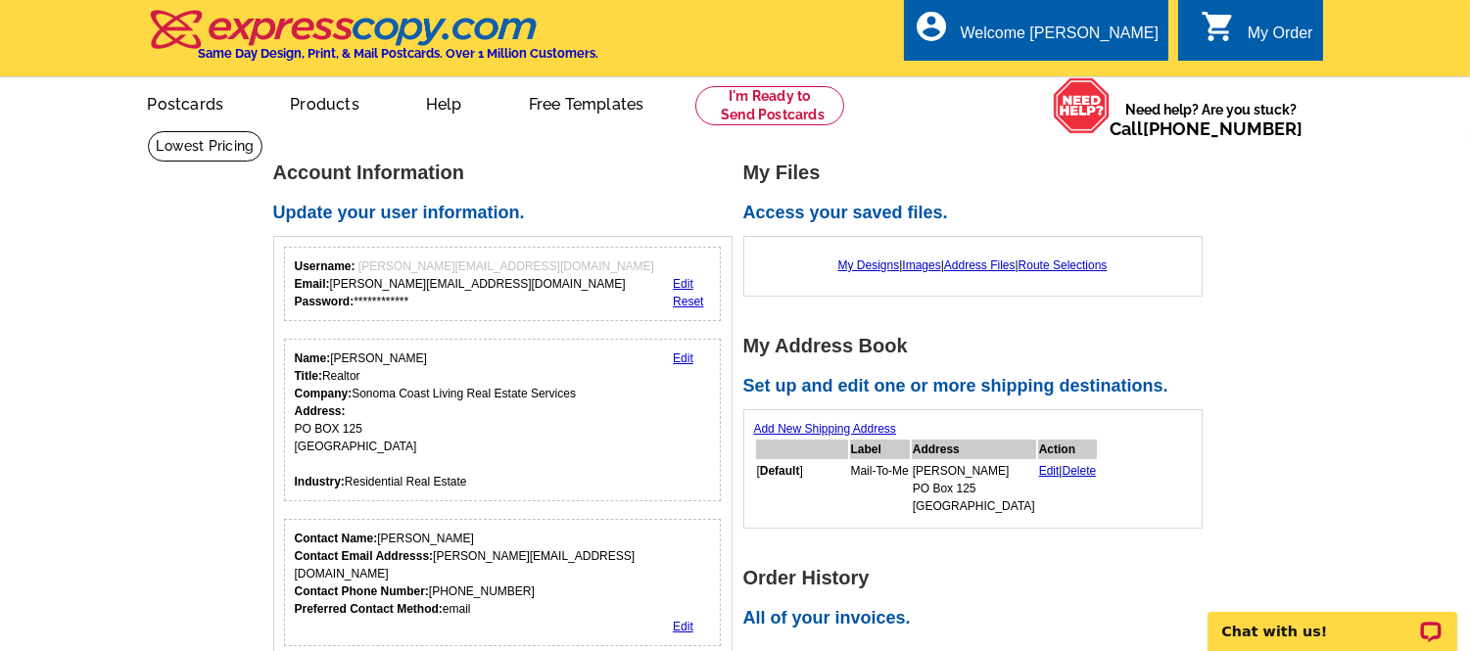
click at [1006, 186] on div "My Files Access your saved files. My Designs | Images | Address Files | Route S…" at bounding box center [978, 230] width 470 height 134
